Goal: Transaction & Acquisition: Purchase product/service

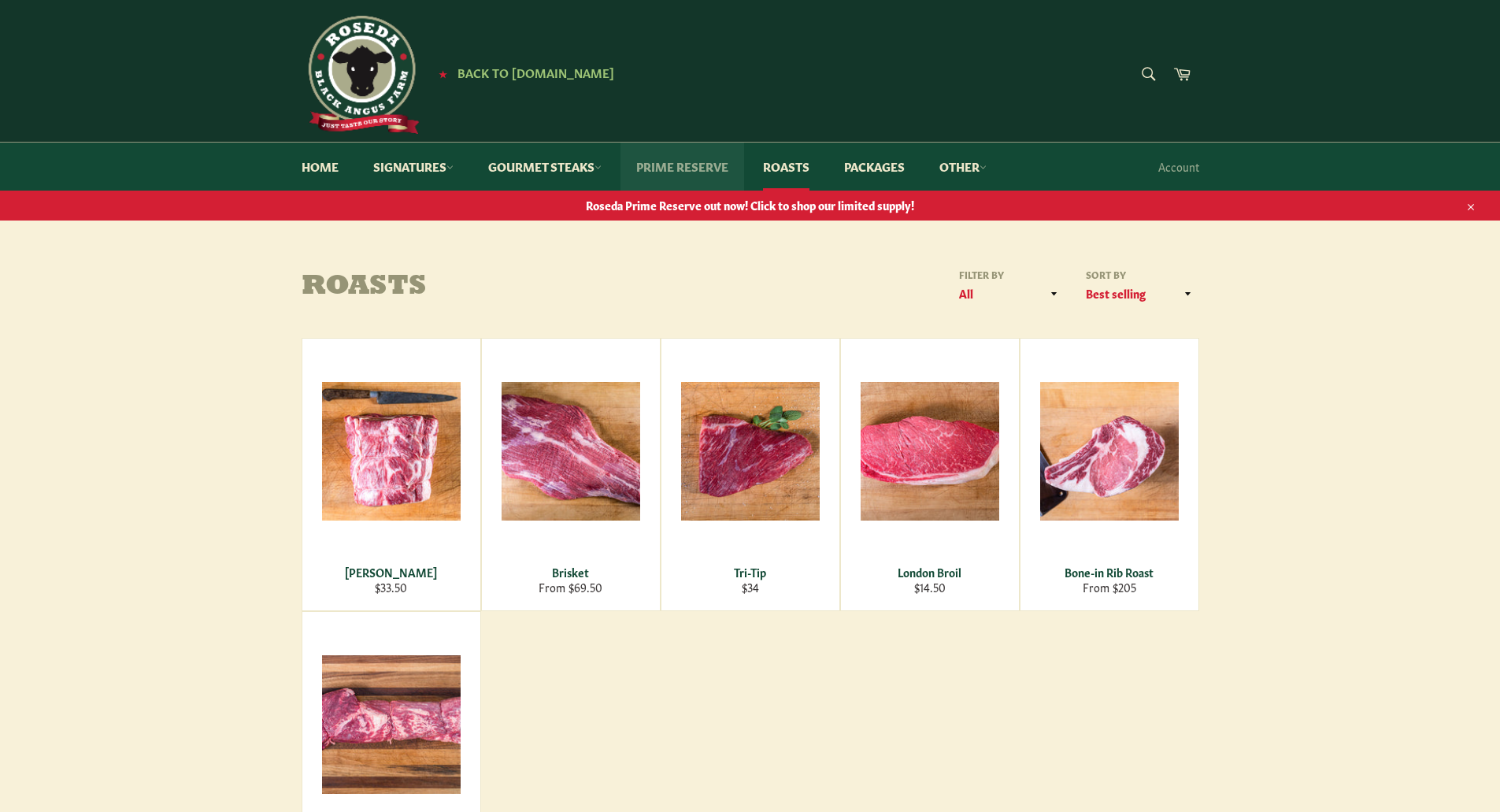
click at [673, 174] on link "Prime Reserve" at bounding box center [683, 166] width 124 height 48
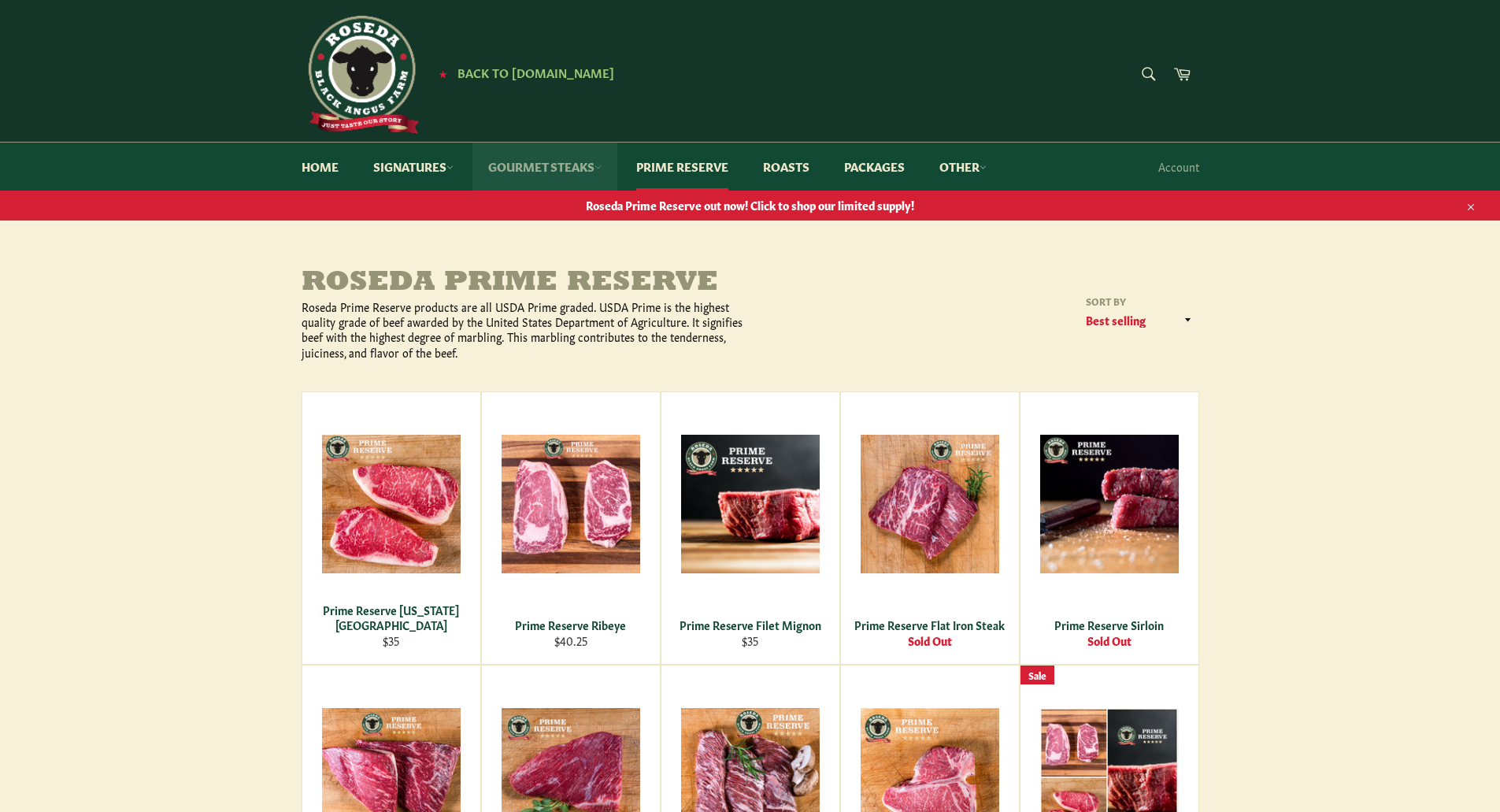
click at [595, 167] on link "Gourmet Steaks" at bounding box center [545, 166] width 145 height 48
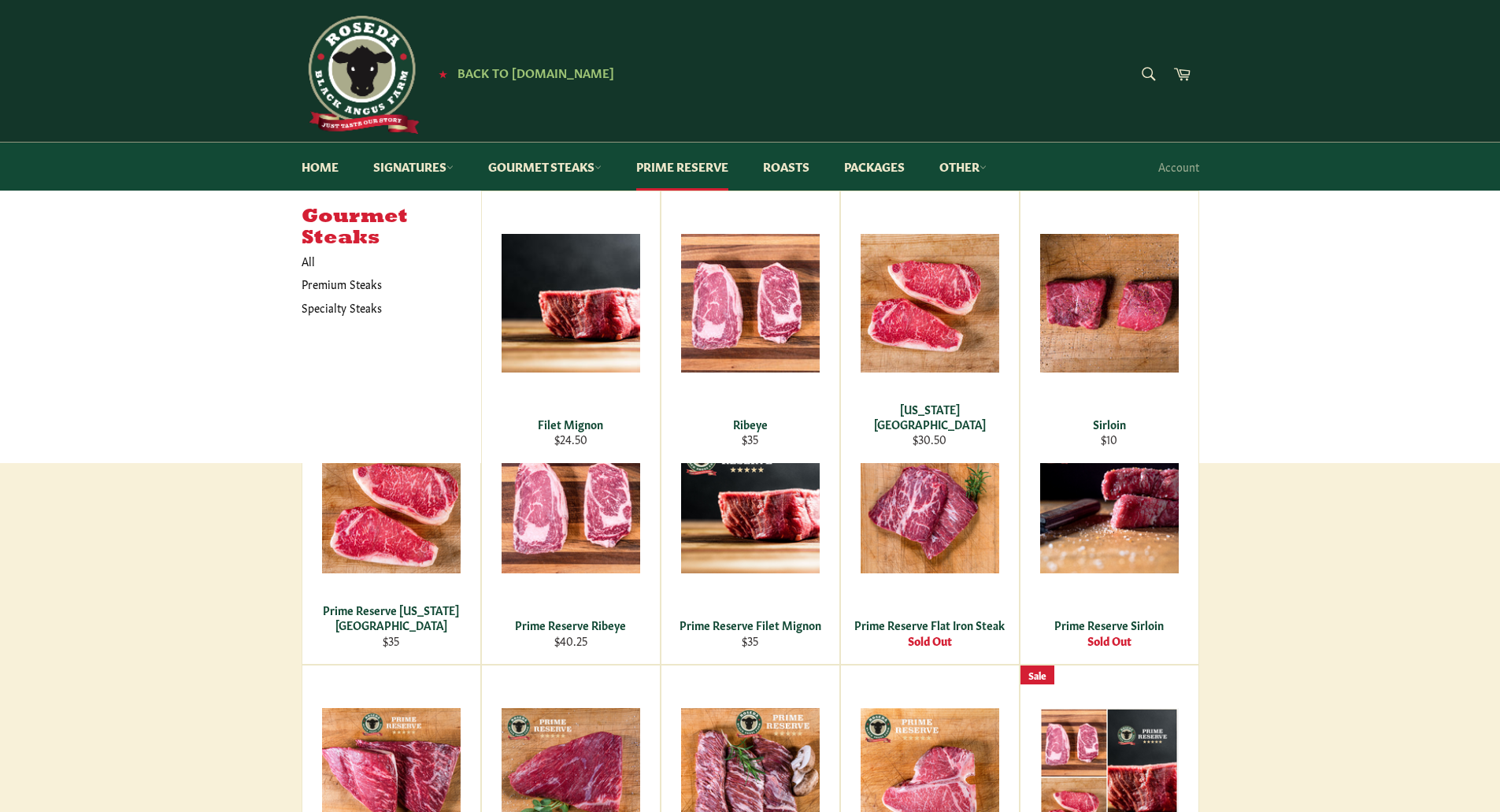
click at [1305, 502] on main "Roseda Prime Reserve Roseda Prime Reserve products are all USDA Prime graded. U…" at bounding box center [750, 770] width 1500 height 1007
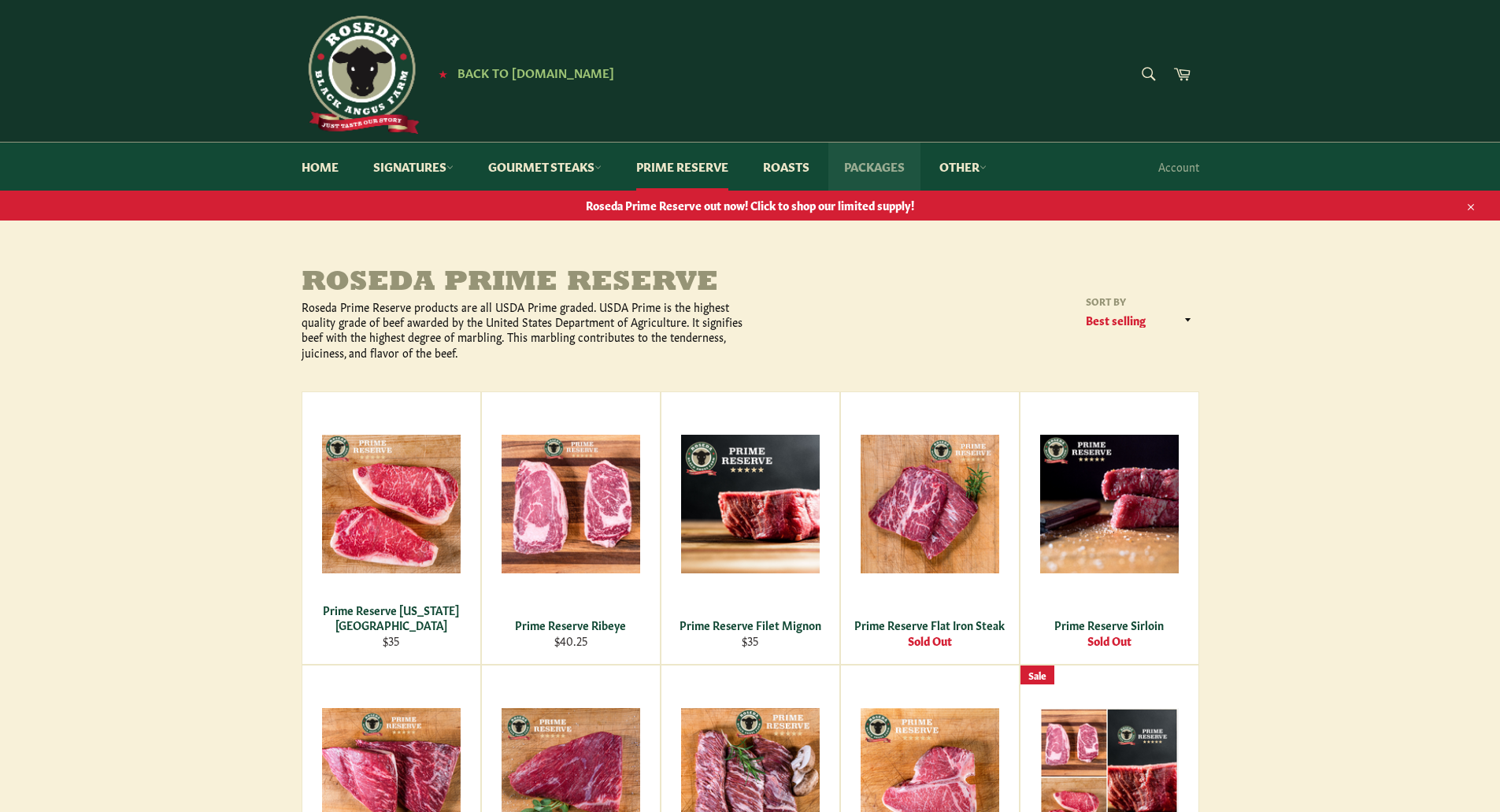
click at [887, 174] on link "Packages" at bounding box center [875, 166] width 92 height 48
